Goal: Transaction & Acquisition: Purchase product/service

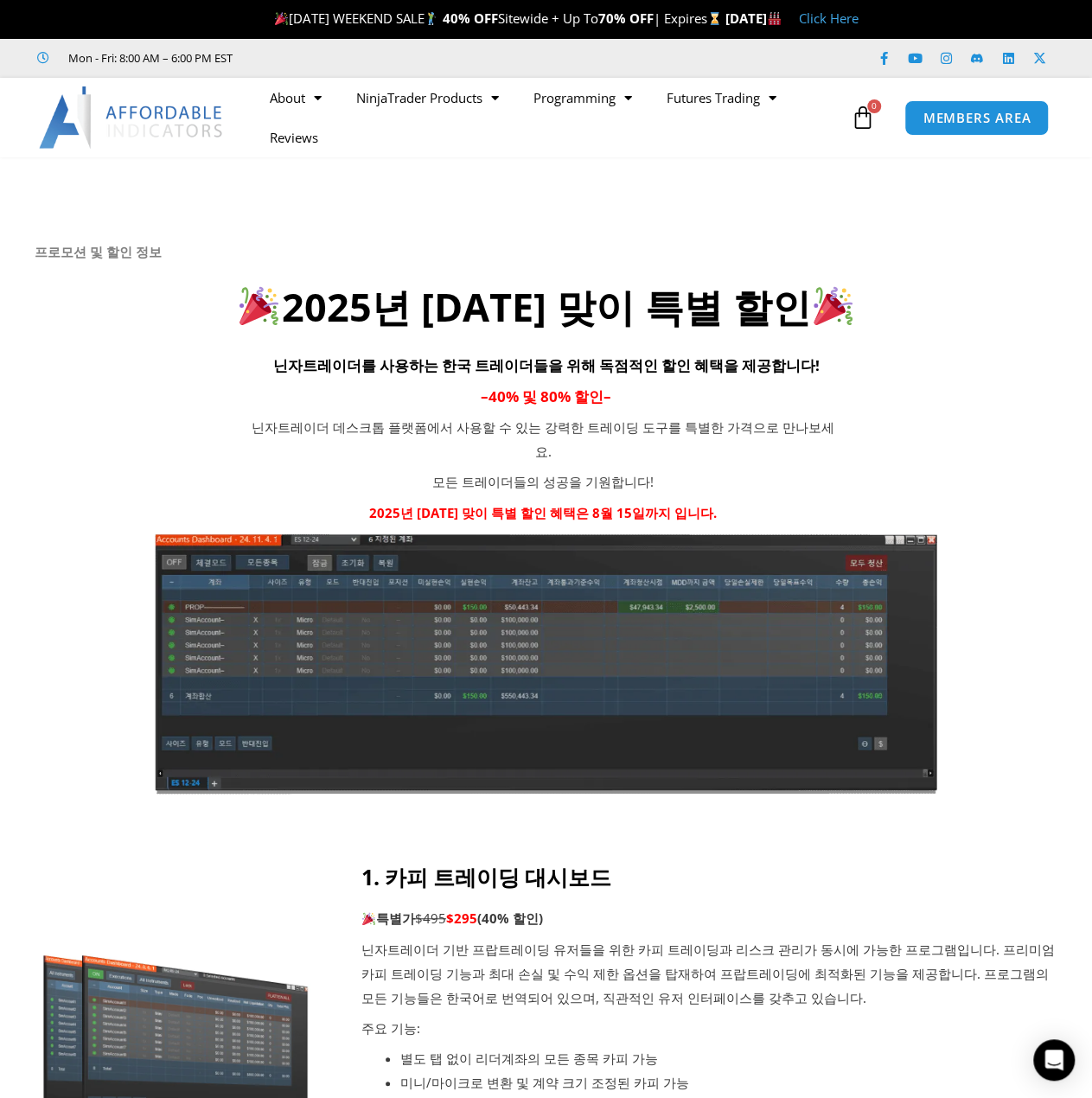
click at [859, 19] on link "Click Here" at bounding box center [829, 17] width 60 height 17
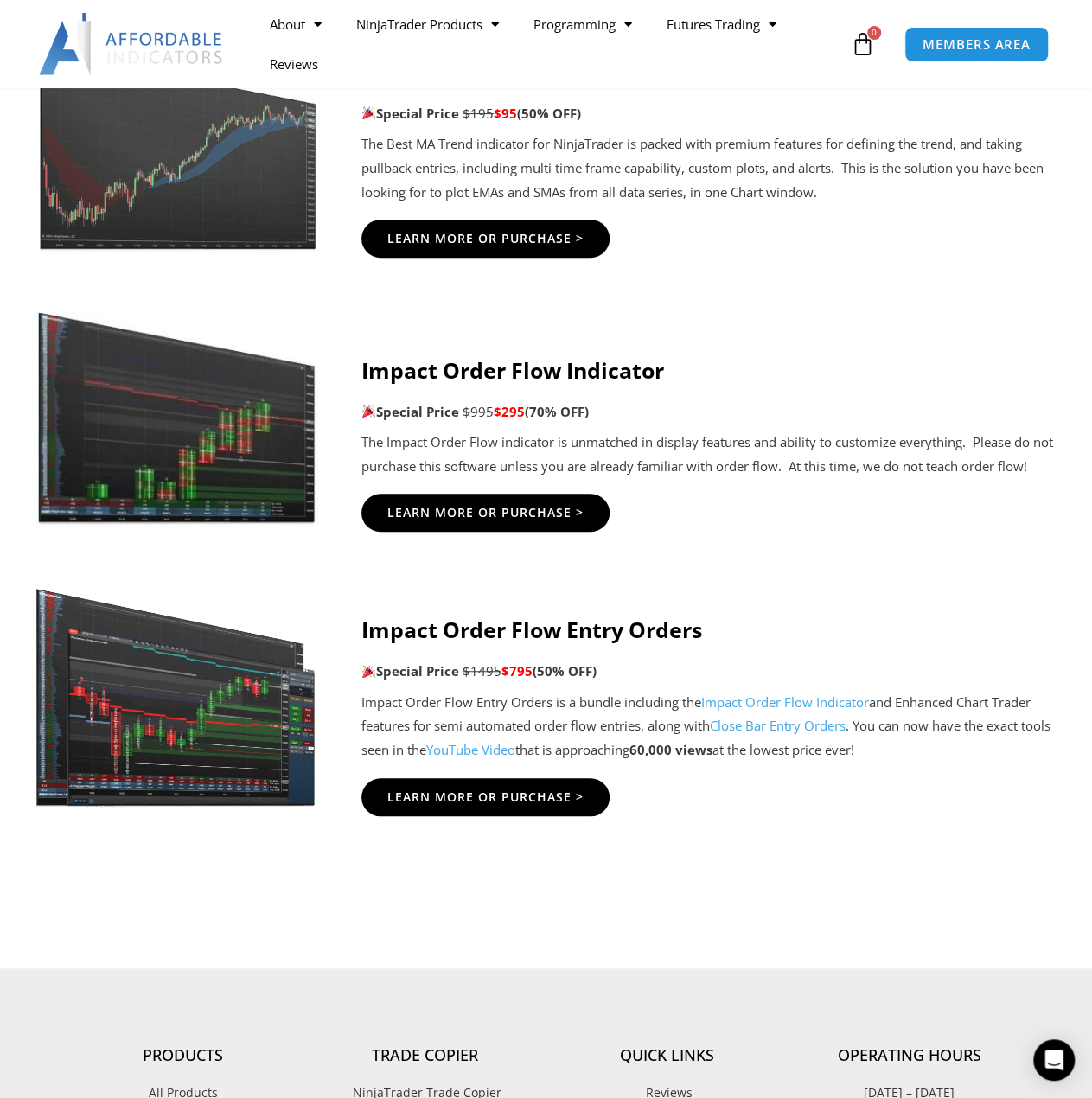
scroll to position [3545, 0]
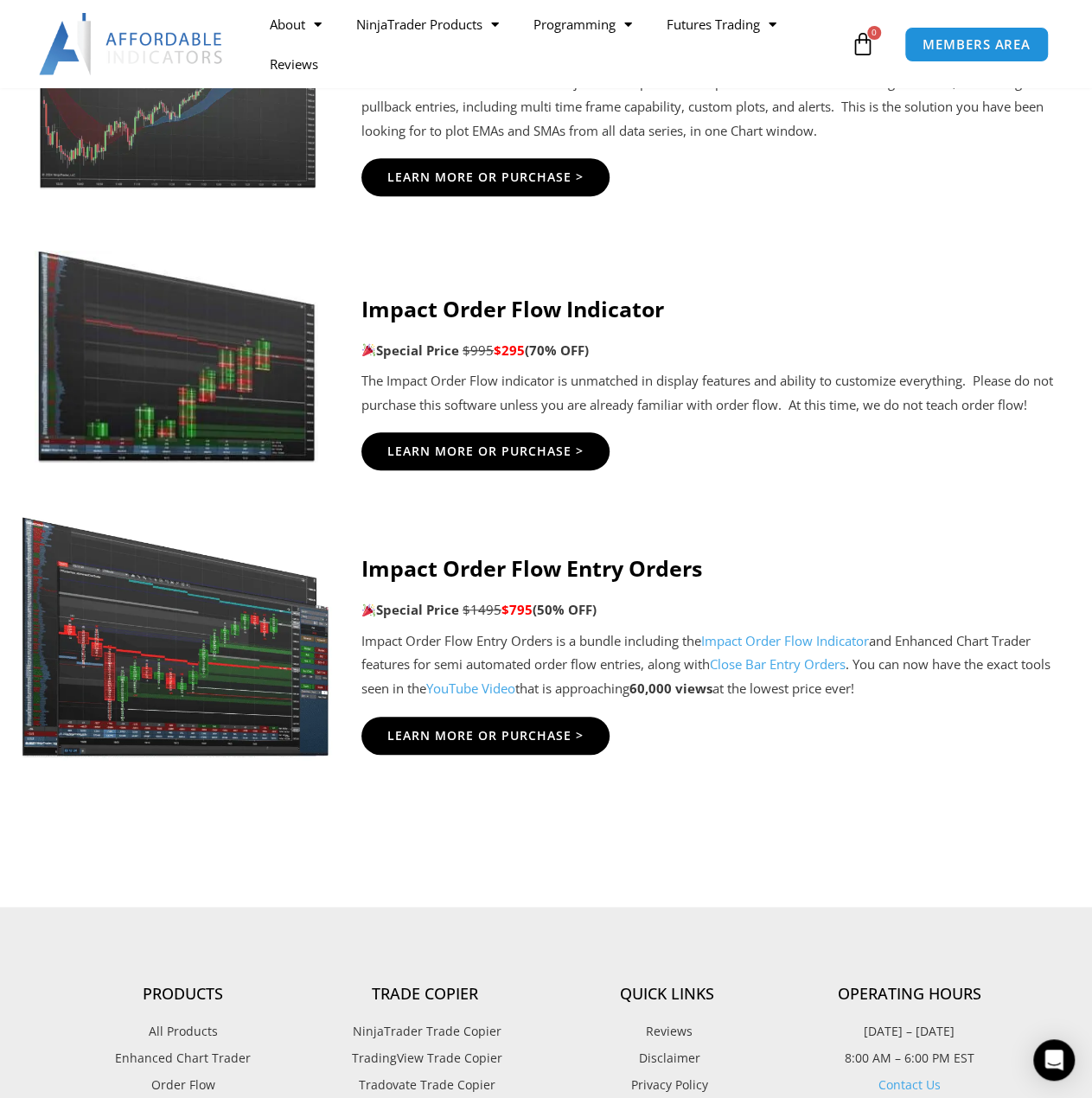
click at [191, 708] on img at bounding box center [177, 629] width 312 height 268
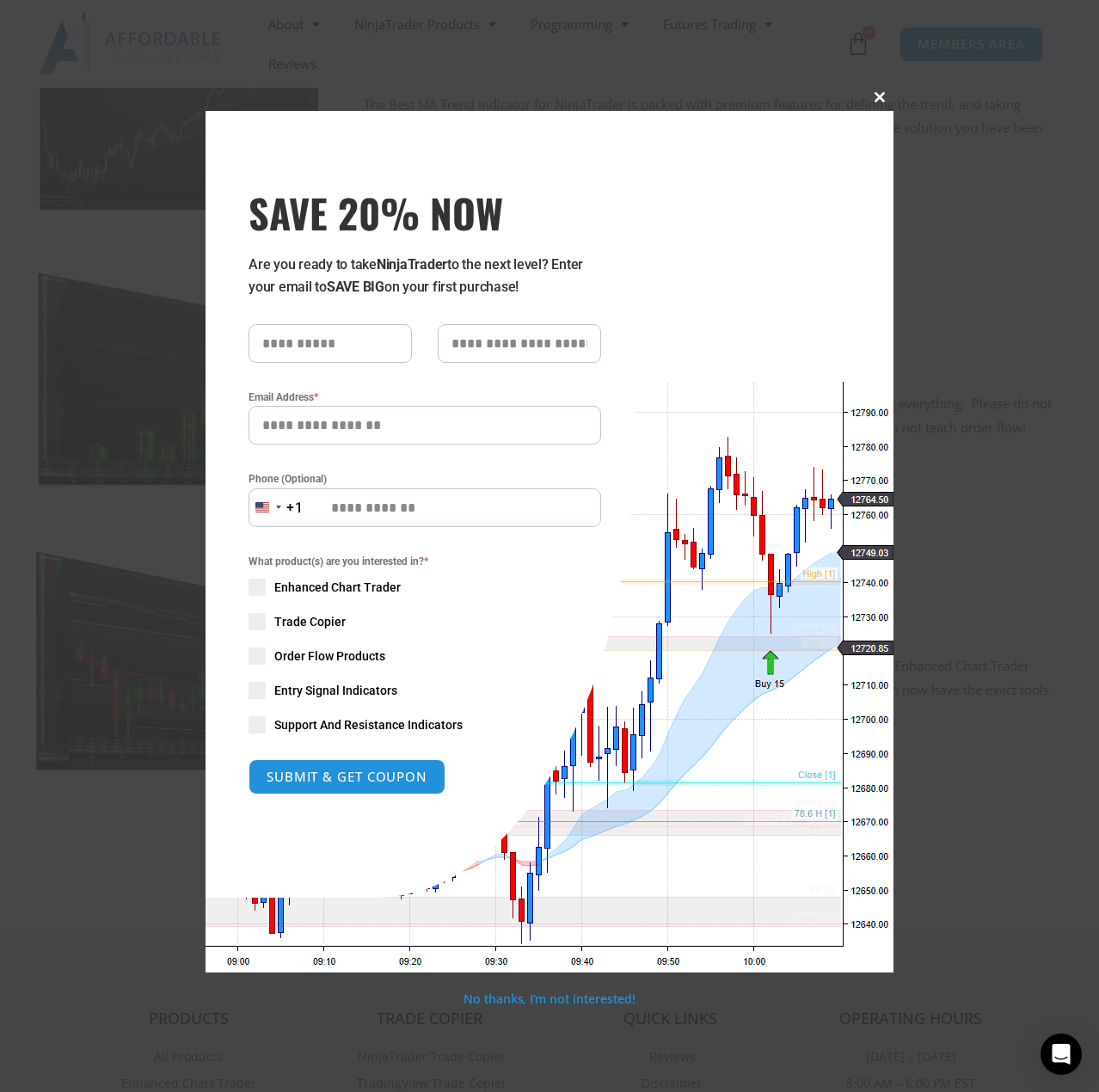
click at [878, 96] on span at bounding box center [879, 96] width 28 height 10
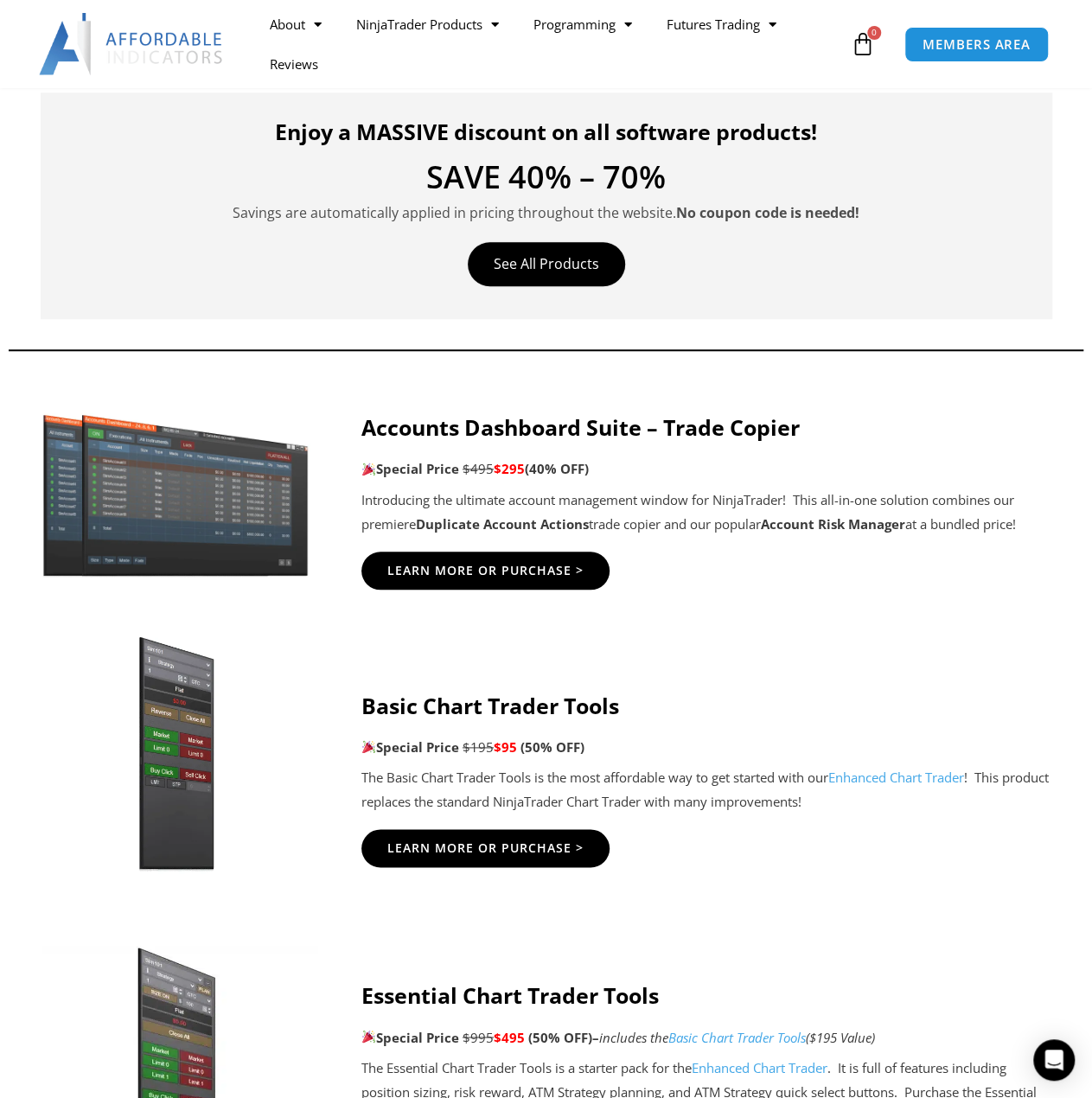
scroll to position [691, 0]
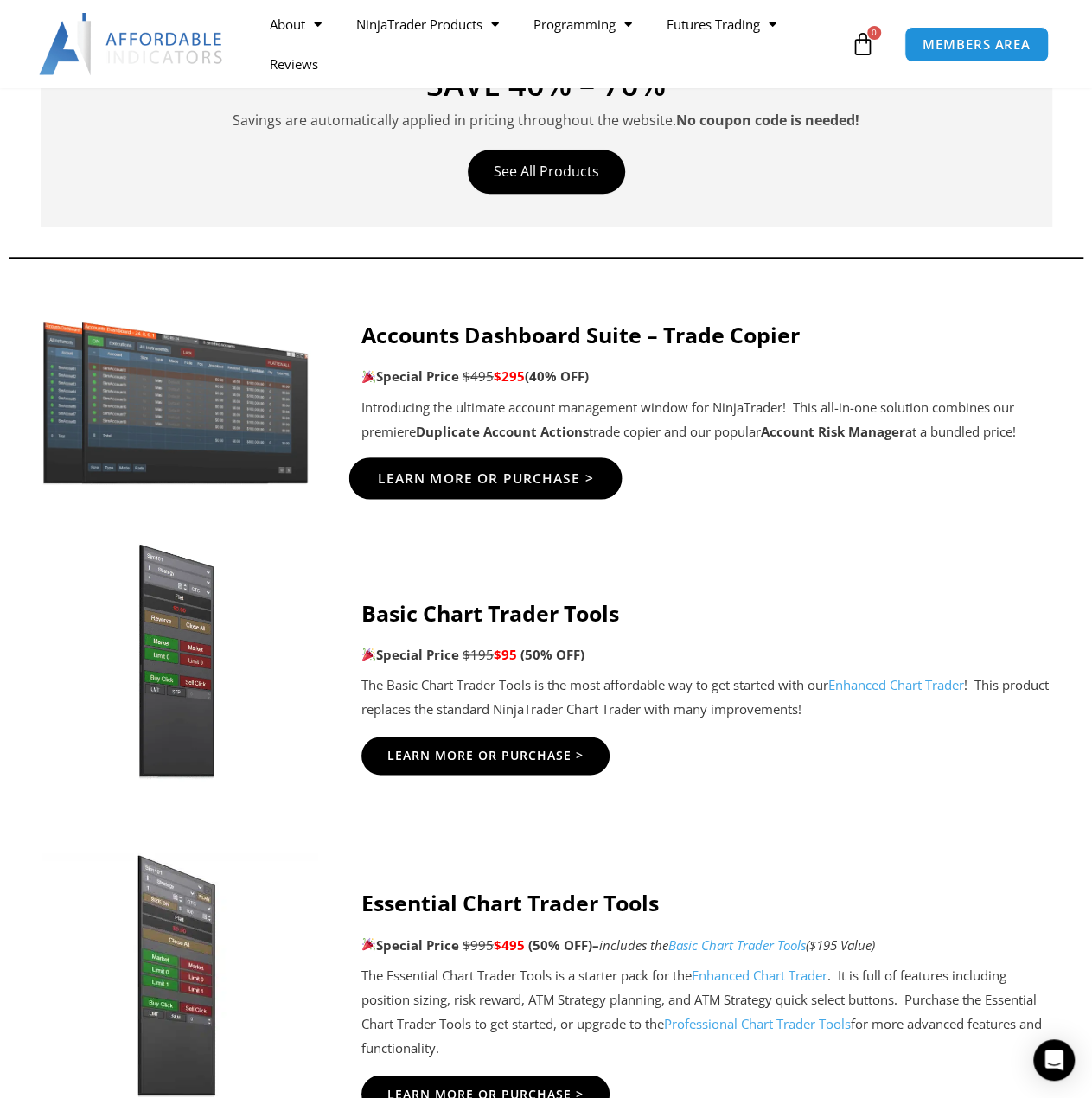
click at [467, 492] on link "Learn More Or Purchase >" at bounding box center [486, 478] width 274 height 42
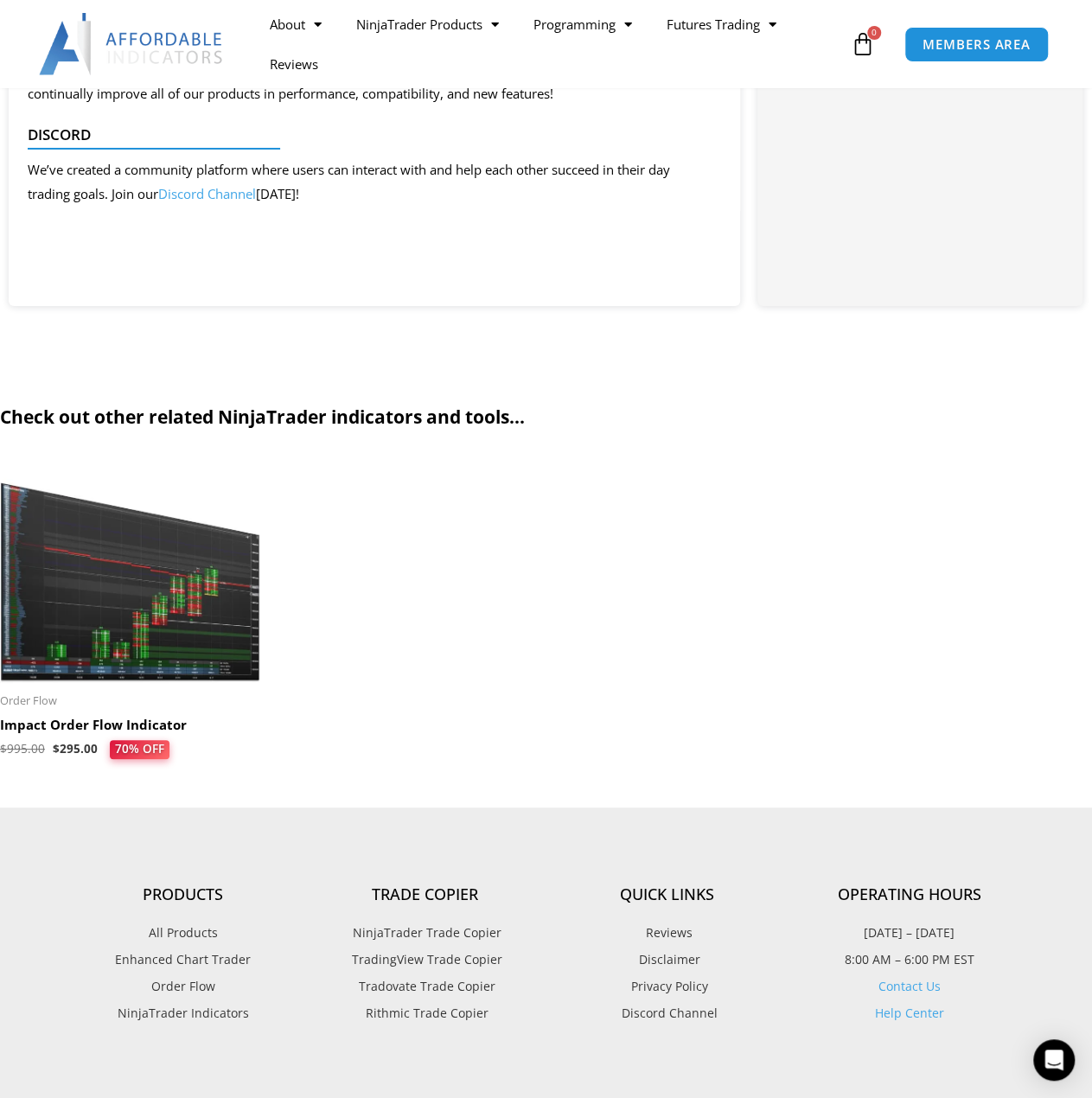
scroll to position [3285, 0]
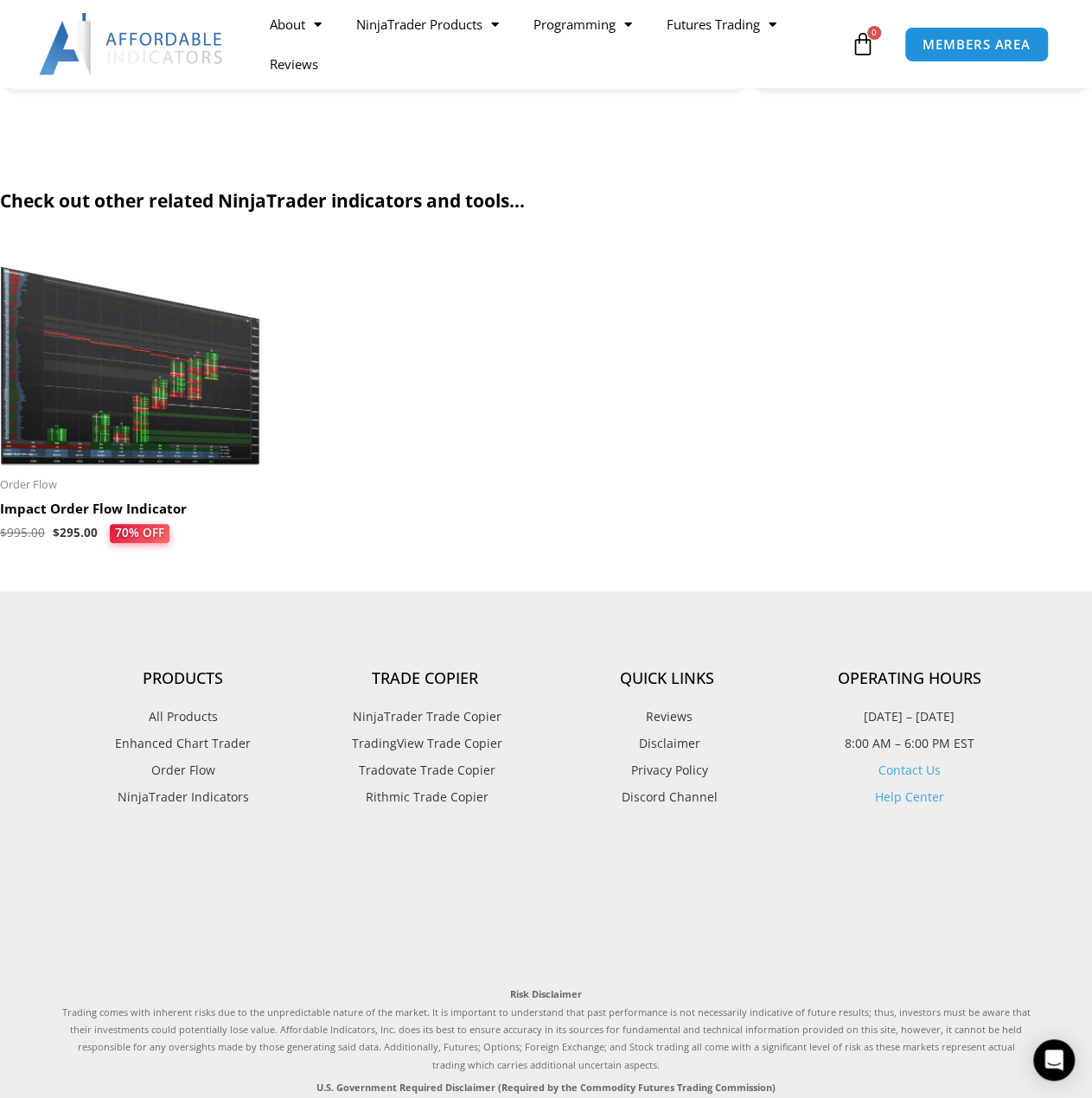
click at [104, 435] on img at bounding box center [130, 355] width 260 height 224
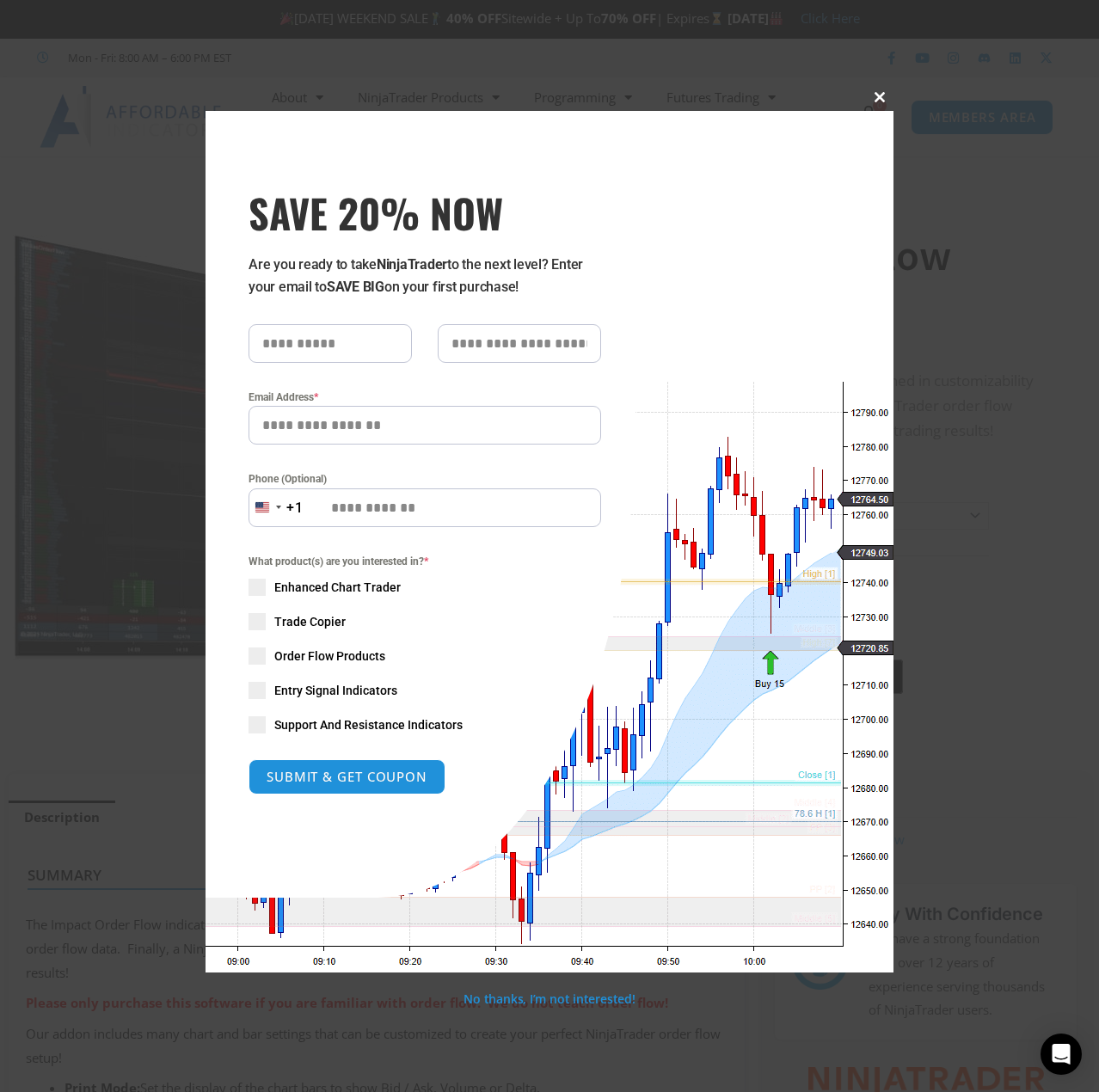
click at [878, 96] on span at bounding box center [879, 96] width 28 height 10
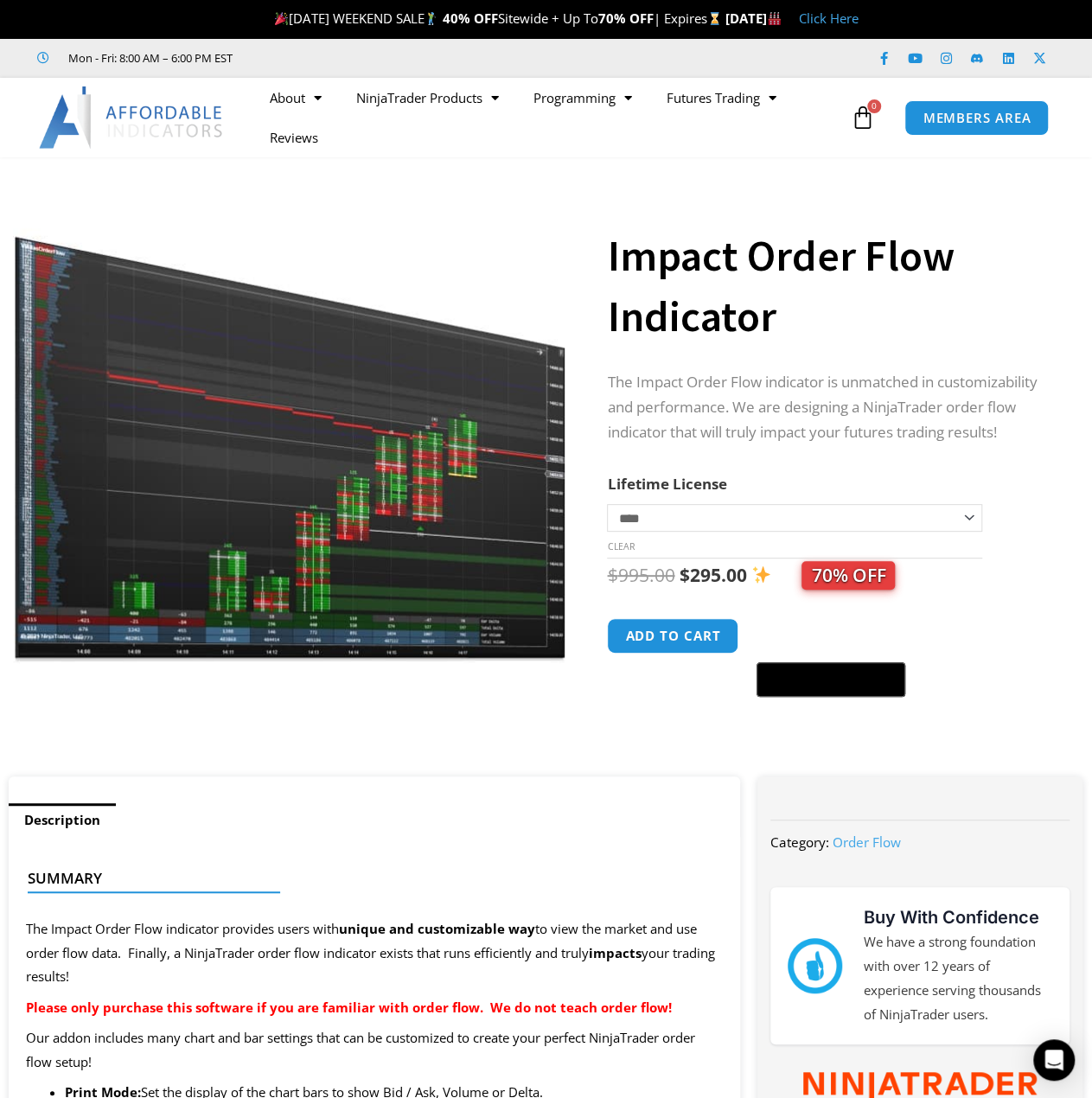
click at [981, 304] on h1 "Impact Order Flow Indicator" at bounding box center [828, 286] width 442 height 121
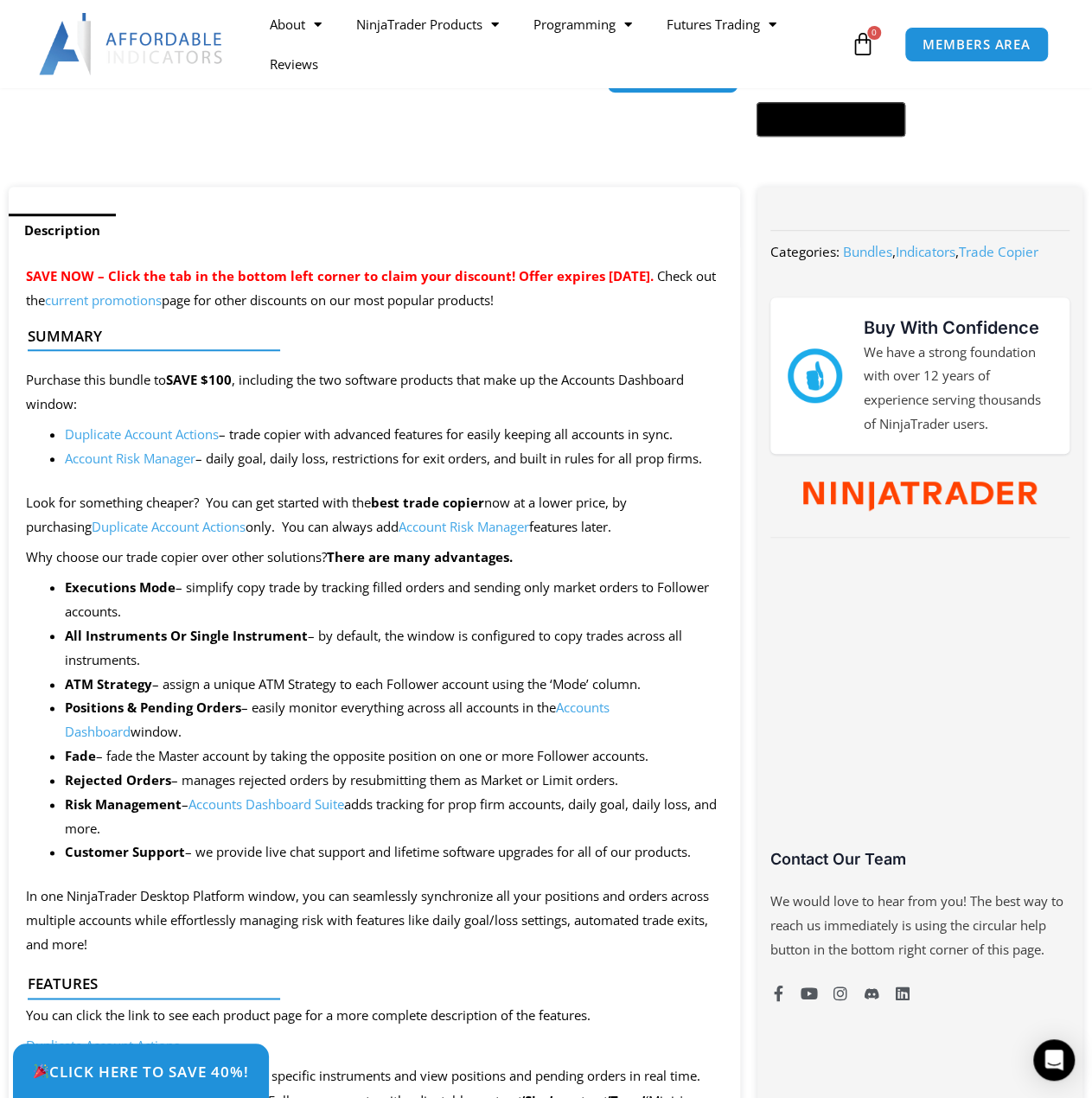
scroll to position [605, 0]
